Goal: Task Accomplishment & Management: Use online tool/utility

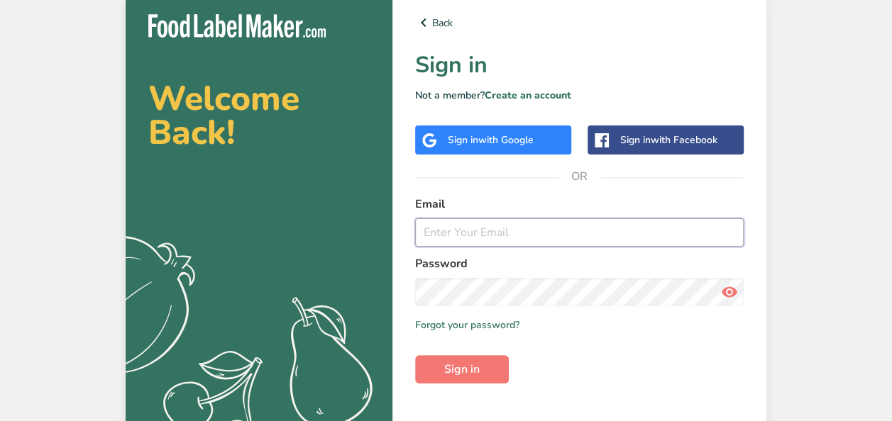
click at [492, 238] on input "email" at bounding box center [579, 233] width 328 height 28
type input "[EMAIL_ADDRESS][DOMAIN_NAME]"
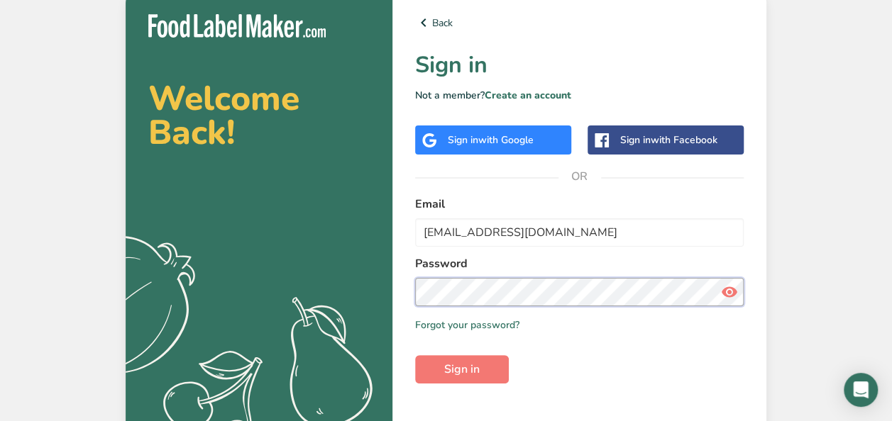
click at [415, 355] on button "Sign in" at bounding box center [462, 369] width 94 height 28
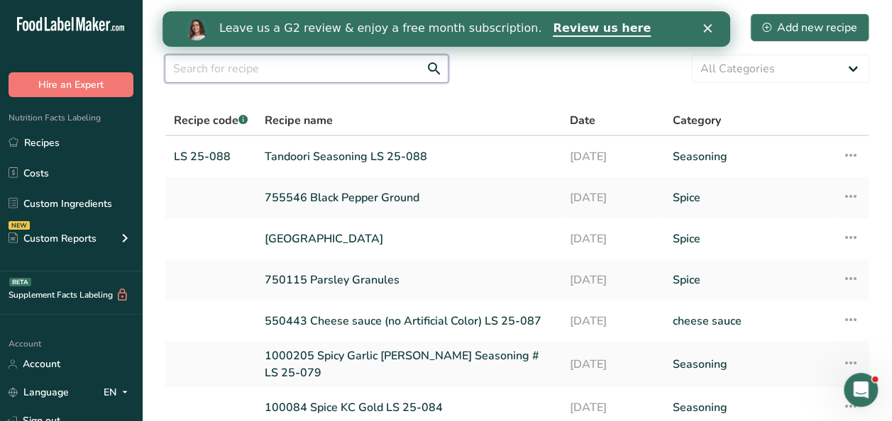
click at [209, 72] on input "text" at bounding box center [307, 69] width 284 height 28
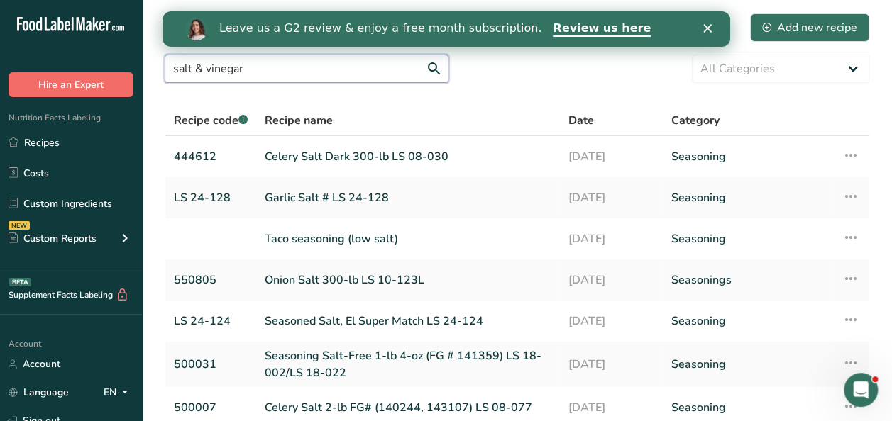
drag, startPoint x: 296, startPoint y: 73, endPoint x: 85, endPoint y: 78, distance: 210.8
click at [85, 78] on div ".a-20{fill:#fff;} Hire an Expert Nutrition Facts Labeling Recipes Costs Custom …" at bounding box center [446, 335] width 892 height 670
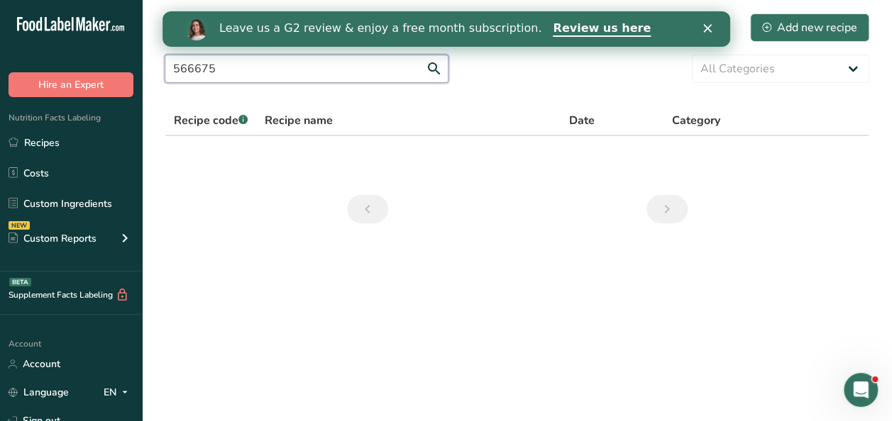
drag, startPoint x: 236, startPoint y: 67, endPoint x: 151, endPoint y: 71, distance: 85.2
click at [151, 71] on section "Recipes (1143) Add new recipe 566675 All Categories Baked Goods [GEOGRAPHIC_DAT…" at bounding box center [517, 123] width 750 height 246
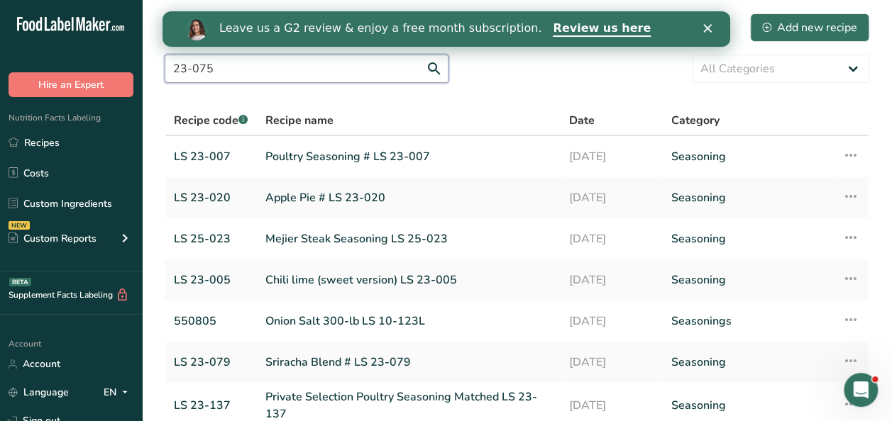
drag, startPoint x: 145, startPoint y: 63, endPoint x: 118, endPoint y: 62, distance: 27.0
click at [118, 62] on div ".a-20{fill:#fff;} Hire an Expert Nutrition Facts Labeling Recipes Costs Custom …" at bounding box center [446, 333] width 892 height 666
type input "vinegar"
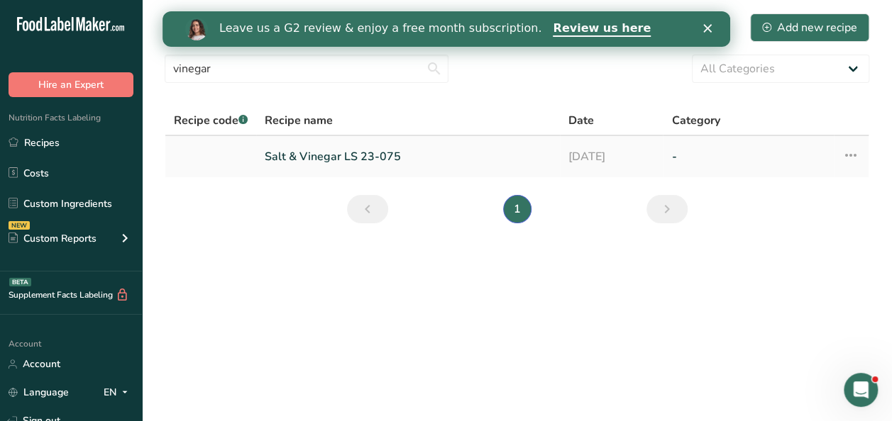
click at [280, 145] on link "Salt & Vinegar LS 23-075" at bounding box center [408, 157] width 287 height 30
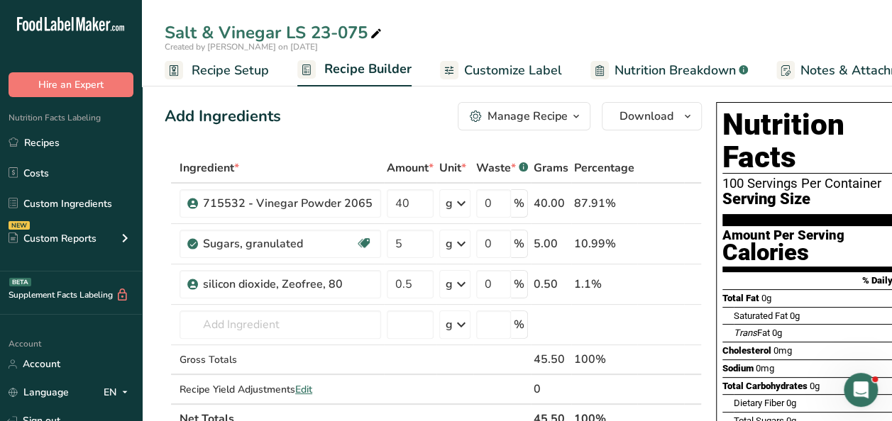
click at [232, 65] on span "Recipe Setup" at bounding box center [230, 70] width 77 height 19
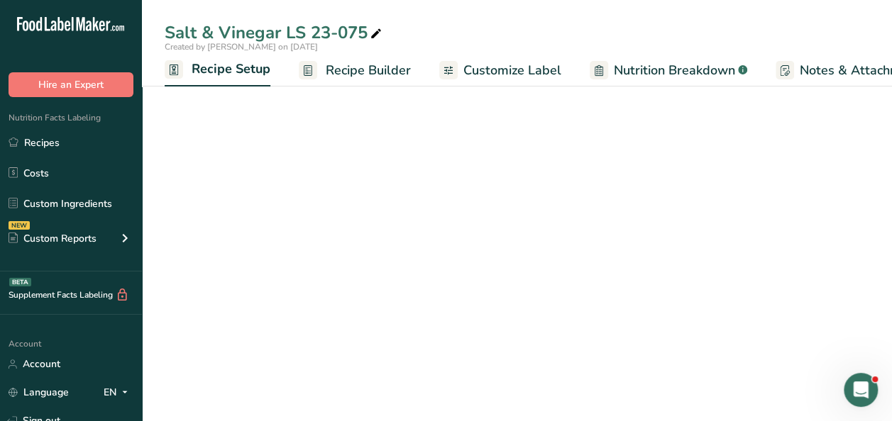
scroll to position [0, 5]
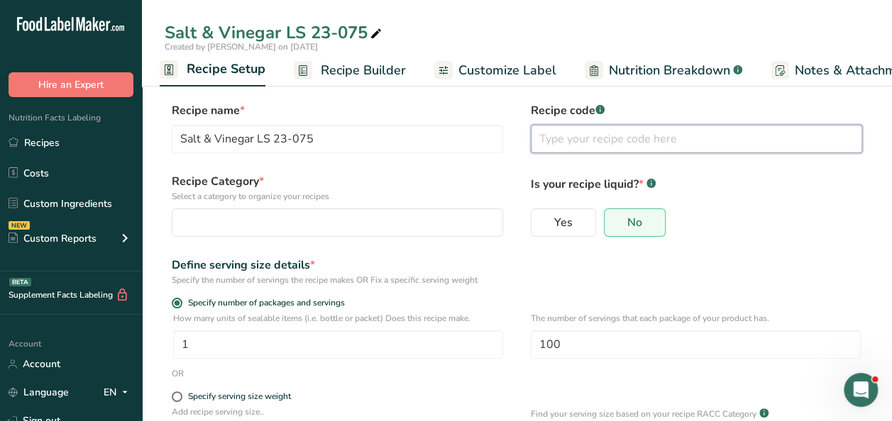
click at [563, 143] on input "text" at bounding box center [696, 139] width 331 height 28
click at [536, 138] on input "566675" at bounding box center [696, 139] width 331 height 28
click at [639, 139] on input "3000096 (566675" at bounding box center [696, 139] width 331 height 28
type input "3000096 (566675)"
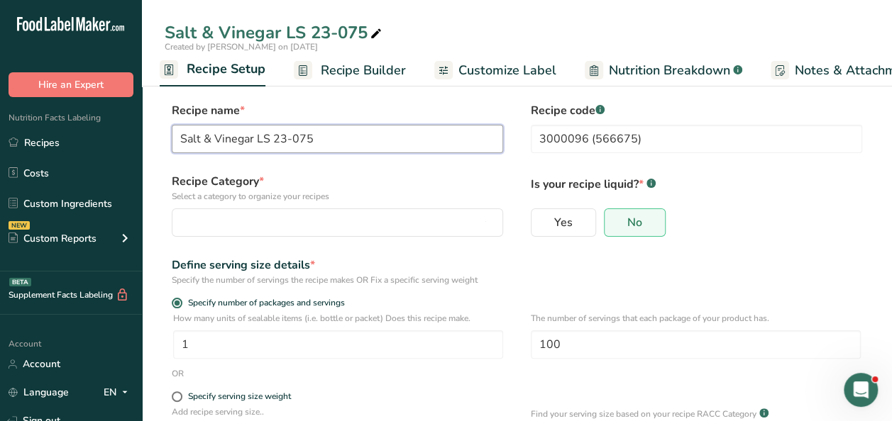
click at [343, 140] on input "Salt & Vinegar LS 23-075" at bounding box center [337, 139] width 331 height 28
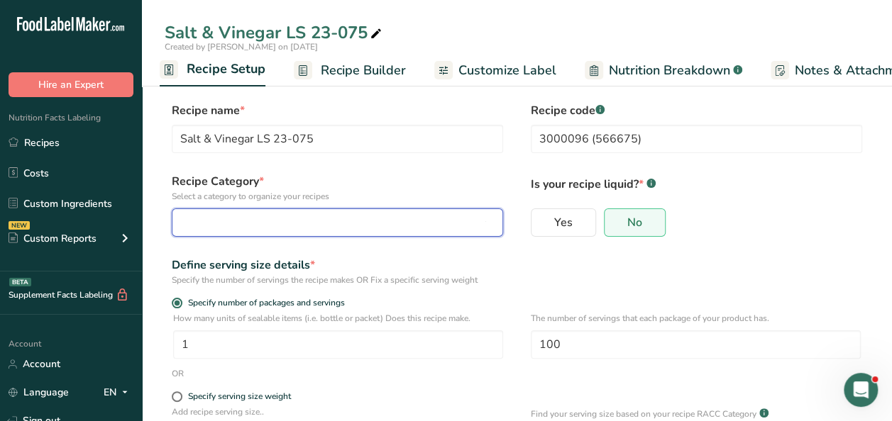
click at [411, 227] on div "button" at bounding box center [333, 222] width 304 height 17
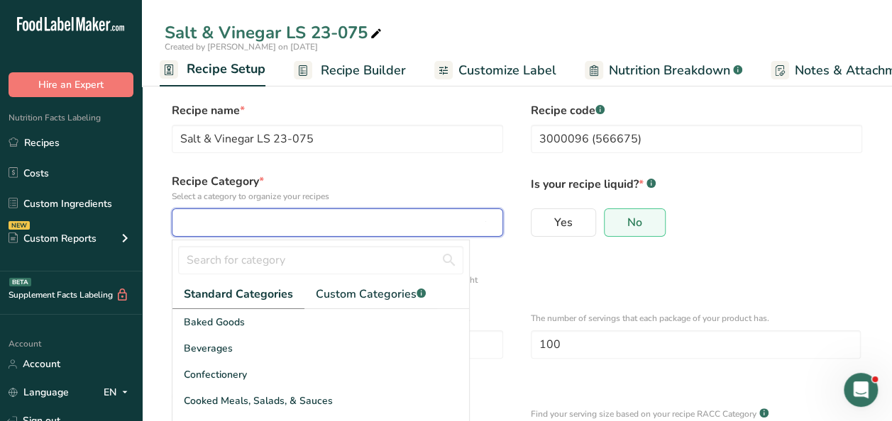
click at [428, 216] on div "button" at bounding box center [333, 222] width 304 height 17
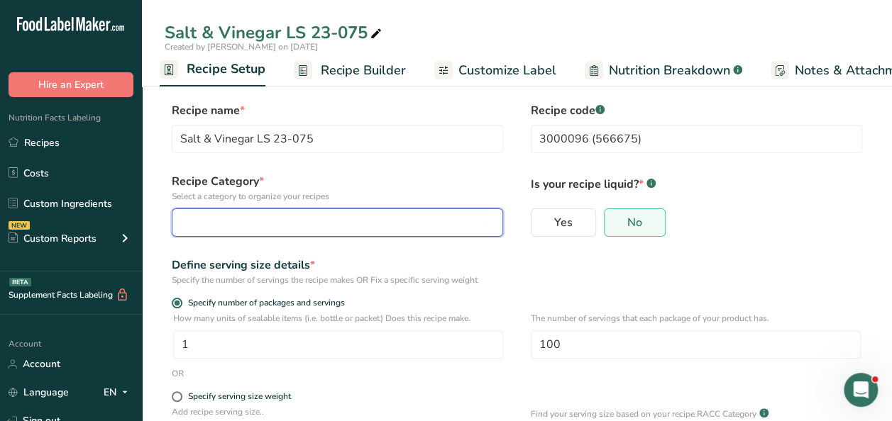
click at [428, 216] on div "button" at bounding box center [333, 222] width 304 height 17
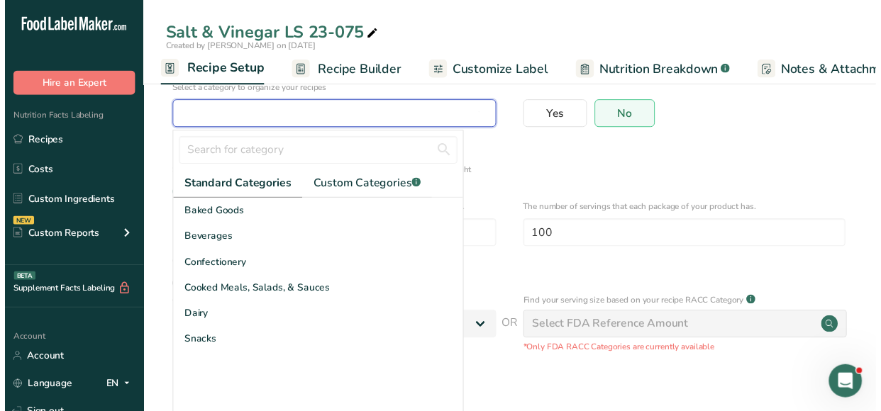
scroll to position [108, 0]
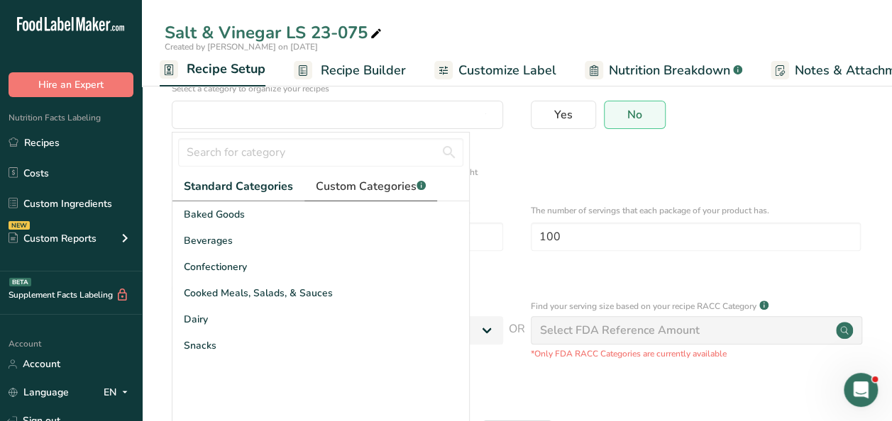
click at [346, 187] on span "Custom Categories .a-a{fill:#347362;}.b-a{fill:#fff;}" at bounding box center [371, 186] width 110 height 17
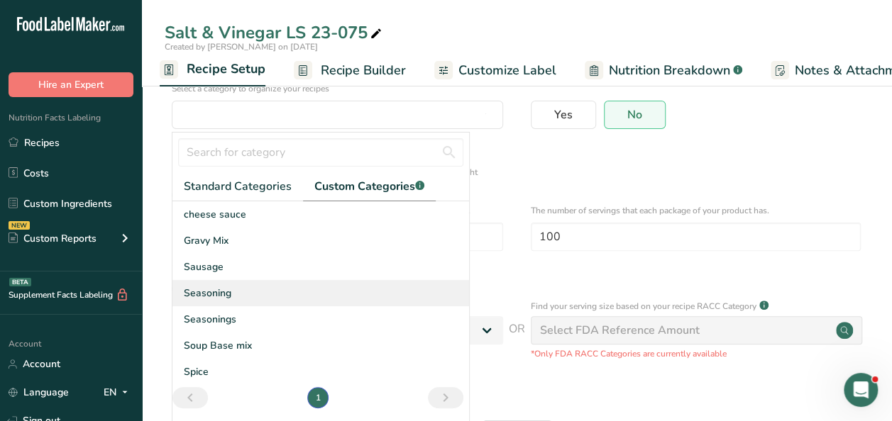
click at [219, 292] on span "Seasoning" at bounding box center [208, 293] width 48 height 15
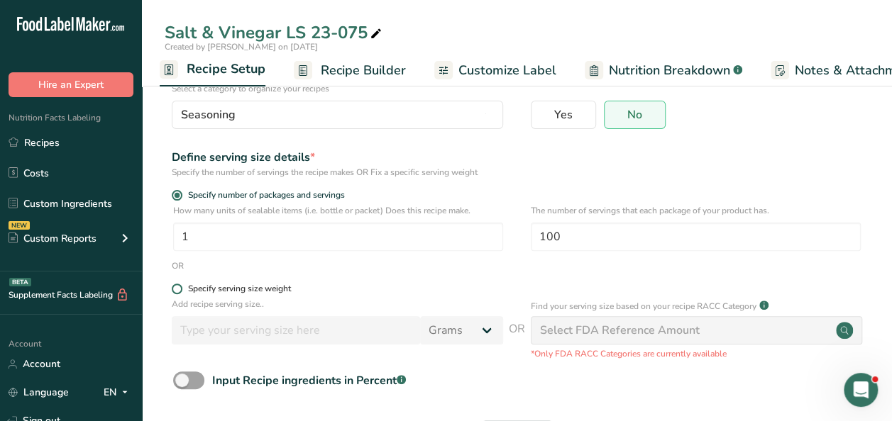
click at [180, 292] on span at bounding box center [177, 289] width 11 height 11
click at [180, 292] on input "Specify serving size weight" at bounding box center [176, 289] width 9 height 9
radio input "true"
radio input "false"
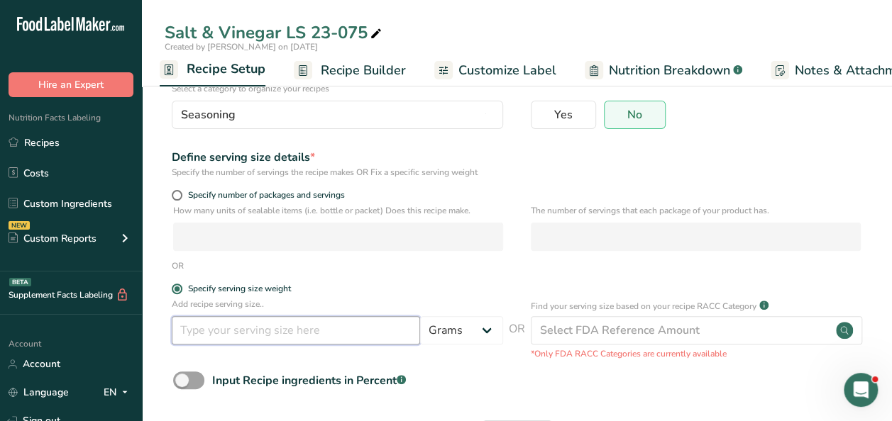
click at [214, 336] on input "number" at bounding box center [296, 330] width 248 height 28
type input "1"
click at [780, 135] on div "Yes No" at bounding box center [696, 119] width 331 height 37
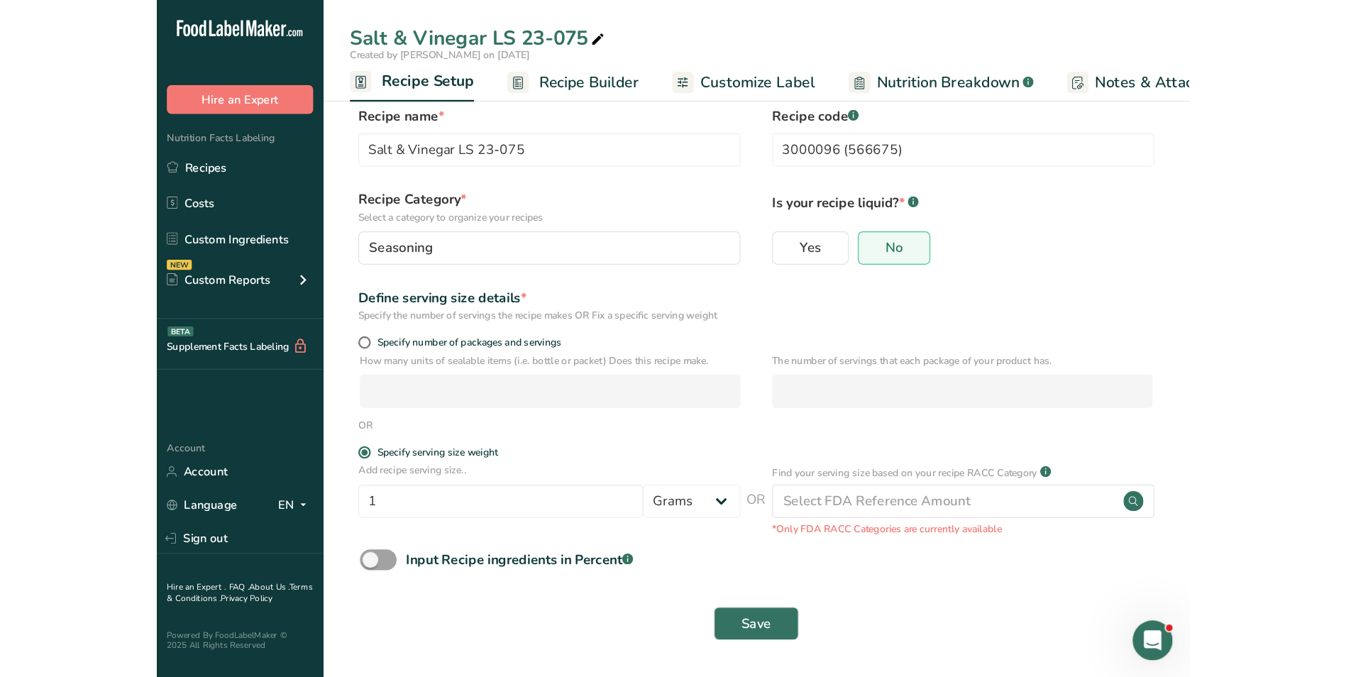
scroll to position [0, 0]
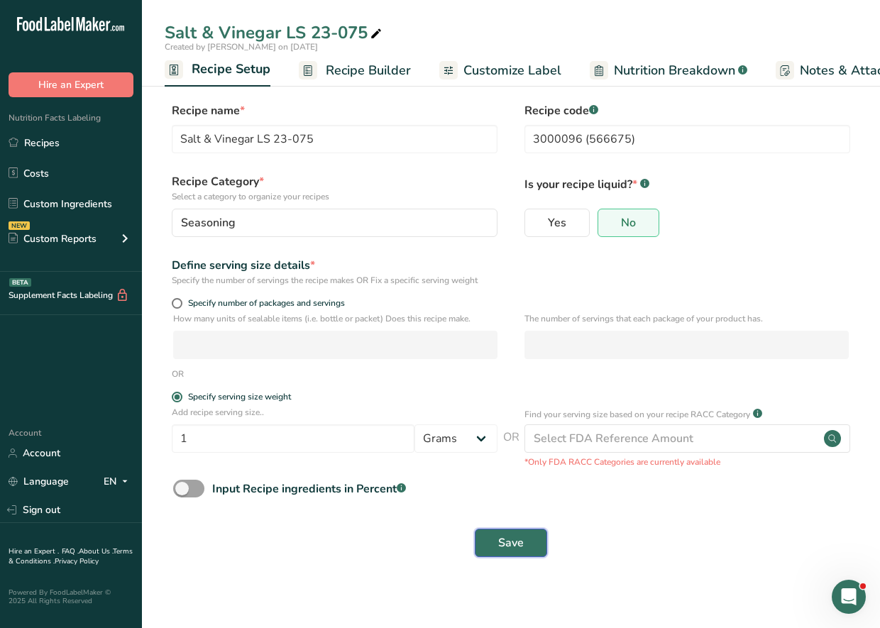
click at [511, 421] on span "Save" at bounding box center [511, 542] width 26 height 17
type input "3000096 (566675)"
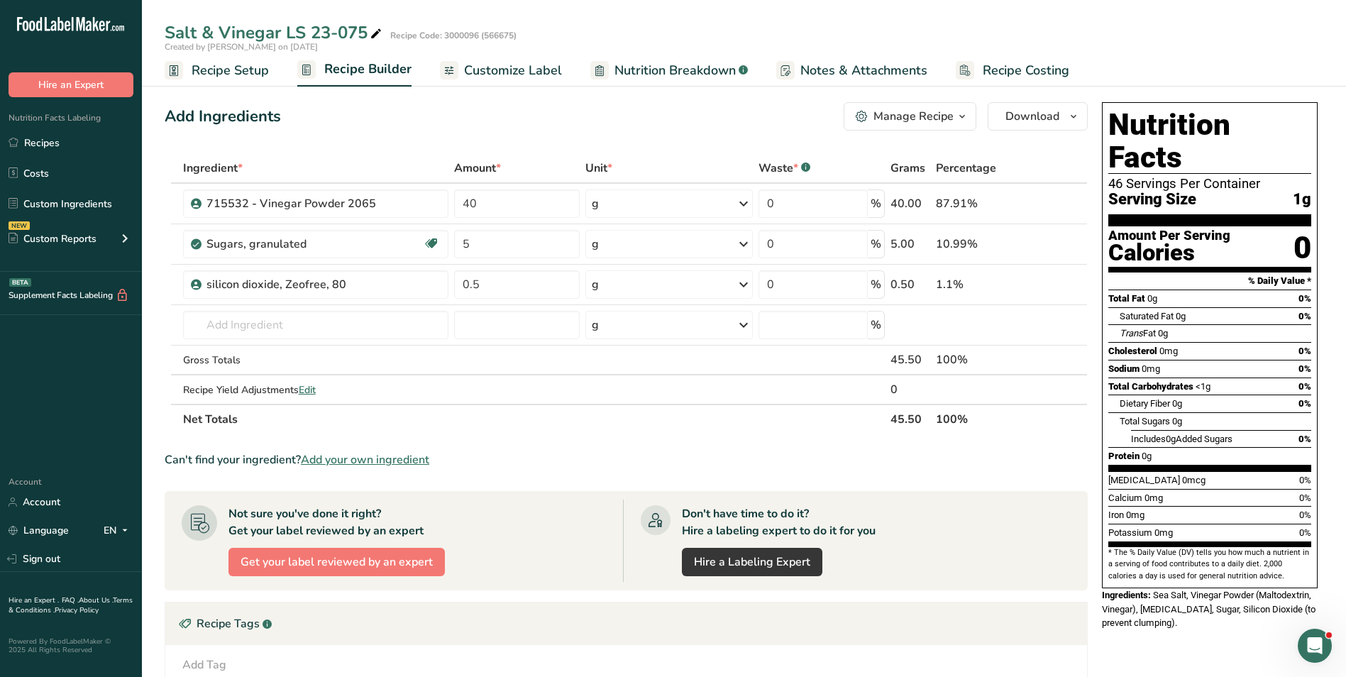
click at [503, 80] on link "Customize Label" at bounding box center [501, 71] width 122 height 32
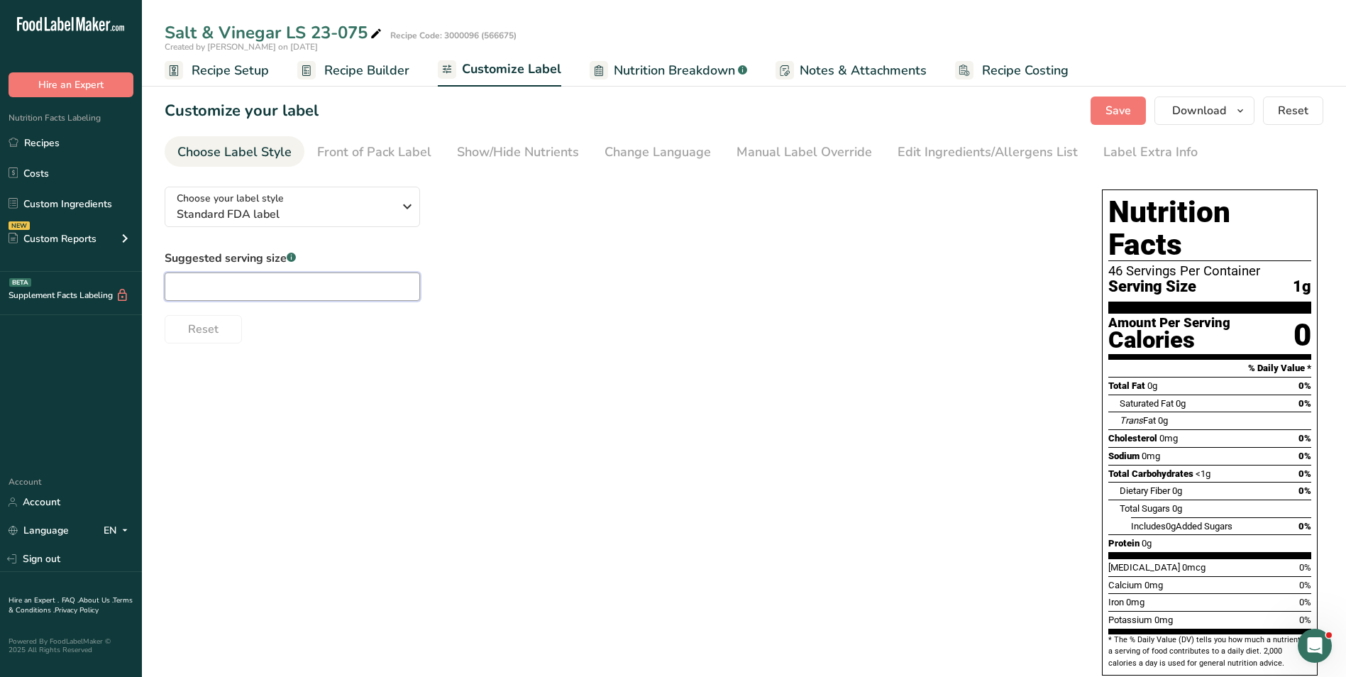
click at [263, 281] on input "text" at bounding box center [292, 286] width 255 height 28
type input "1/4 tsp"
click at [770, 185] on div "Choose your label style Standard FDA label USA (FDA) Standard FDA label Tabular…" at bounding box center [619, 259] width 909 height 168
click at [891, 105] on span "Save" at bounding box center [1118, 110] width 26 height 17
click at [891, 111] on span "Save" at bounding box center [1118, 110] width 26 height 17
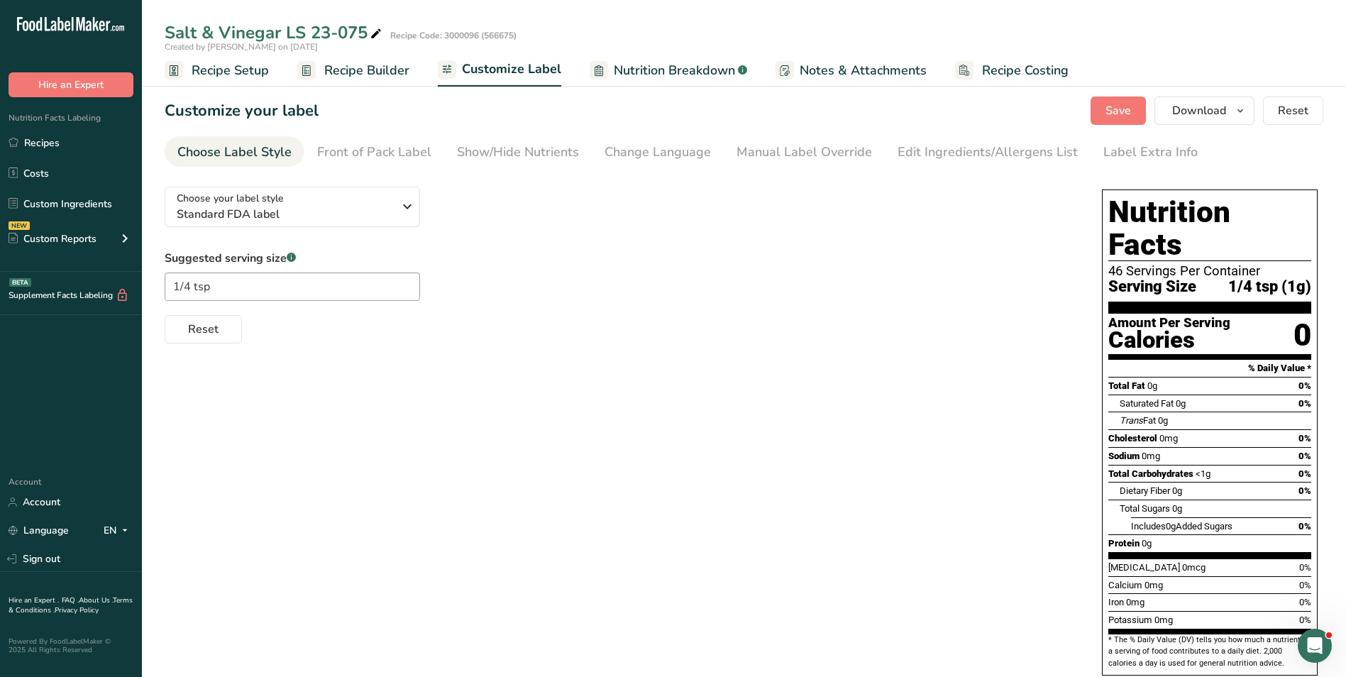
click at [337, 68] on span "Recipe Builder" at bounding box center [366, 70] width 85 height 19
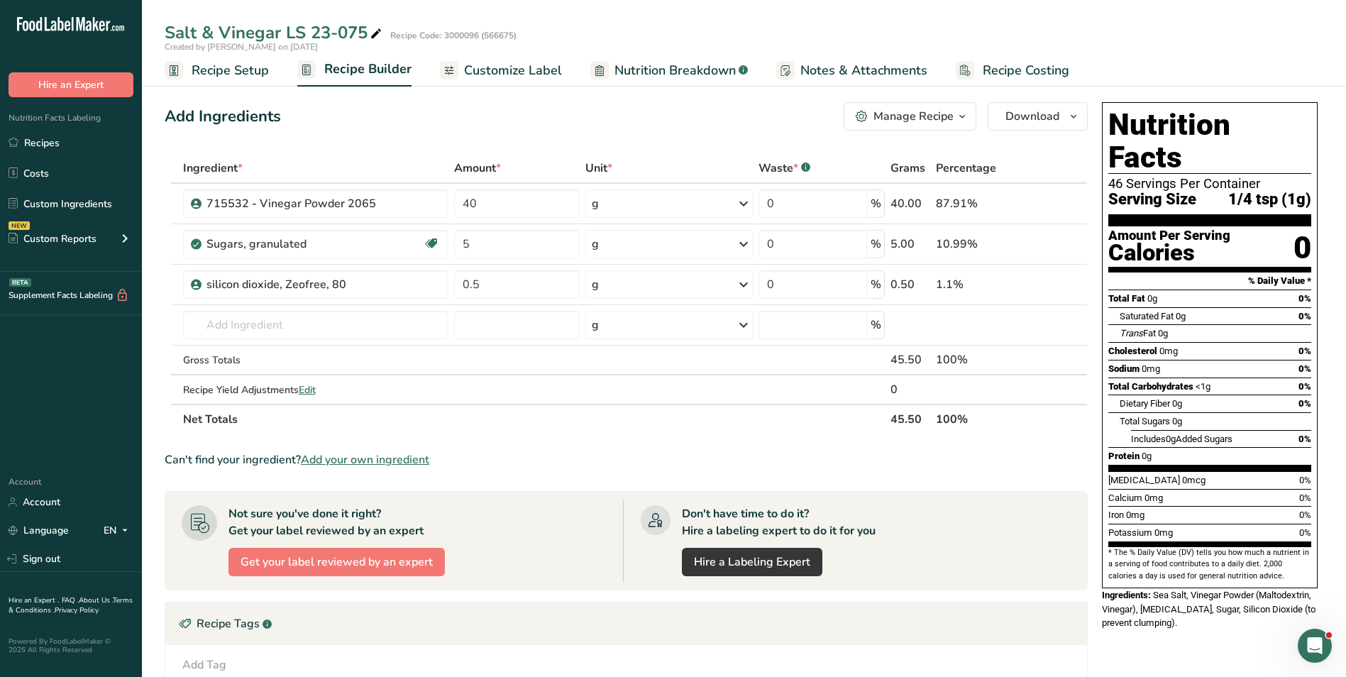
click at [827, 69] on span "Notes & Attachments" at bounding box center [863, 70] width 127 height 19
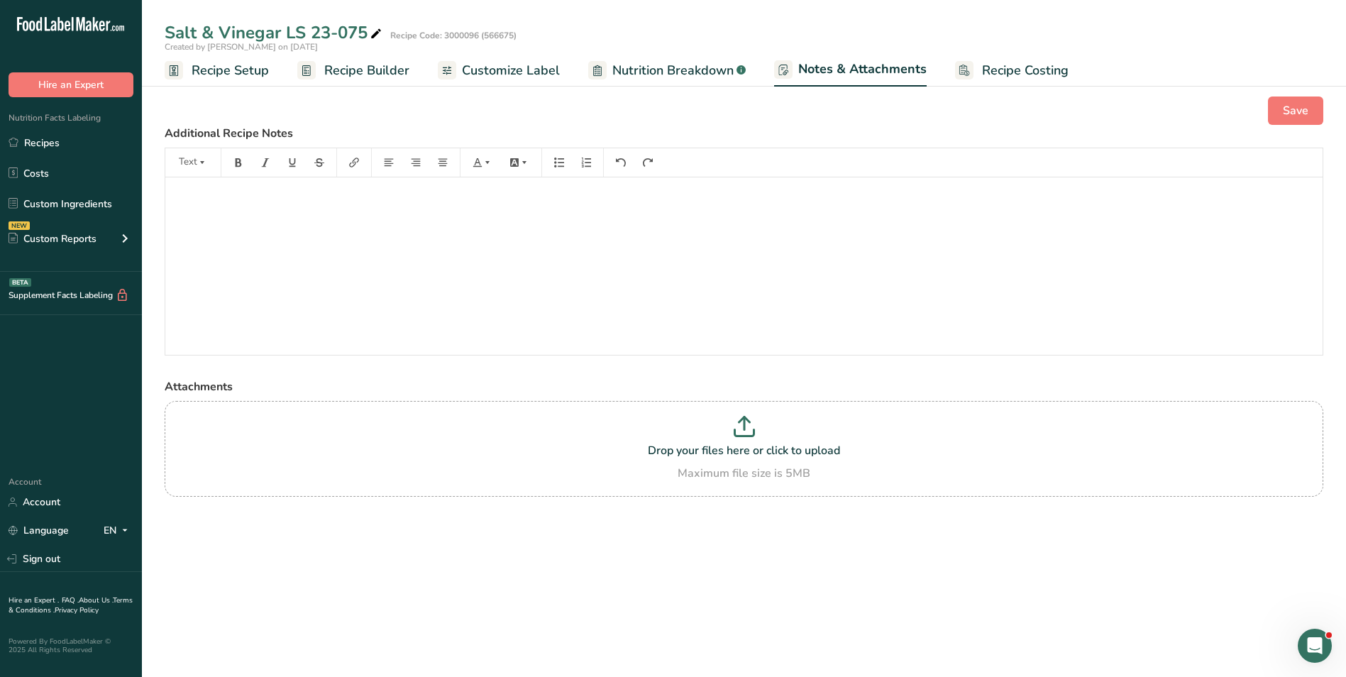
click at [217, 73] on span "Recipe Setup" at bounding box center [230, 70] width 77 height 19
